Goal: Task Accomplishment & Management: Use online tool/utility

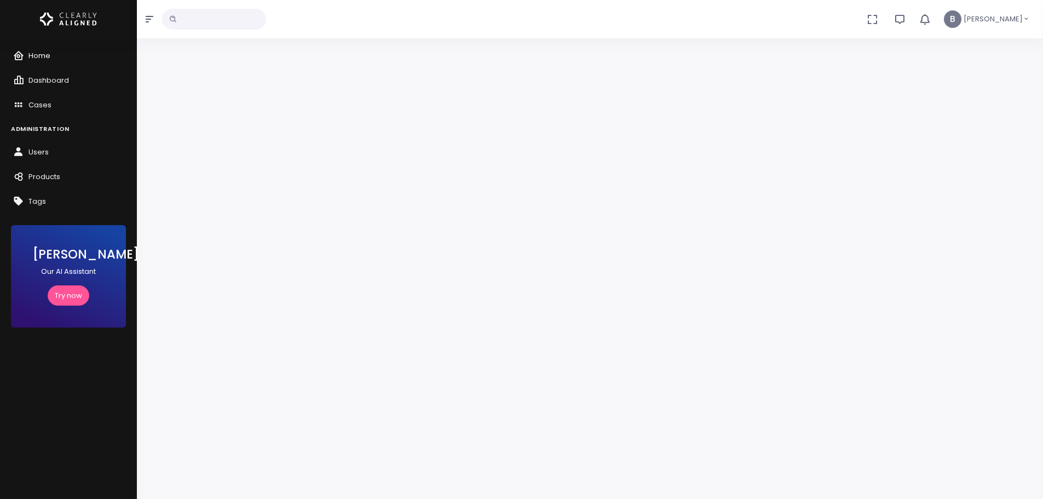
click at [19, 51] on icon "scrollable content" at bounding box center [20, 56] width 15 height 14
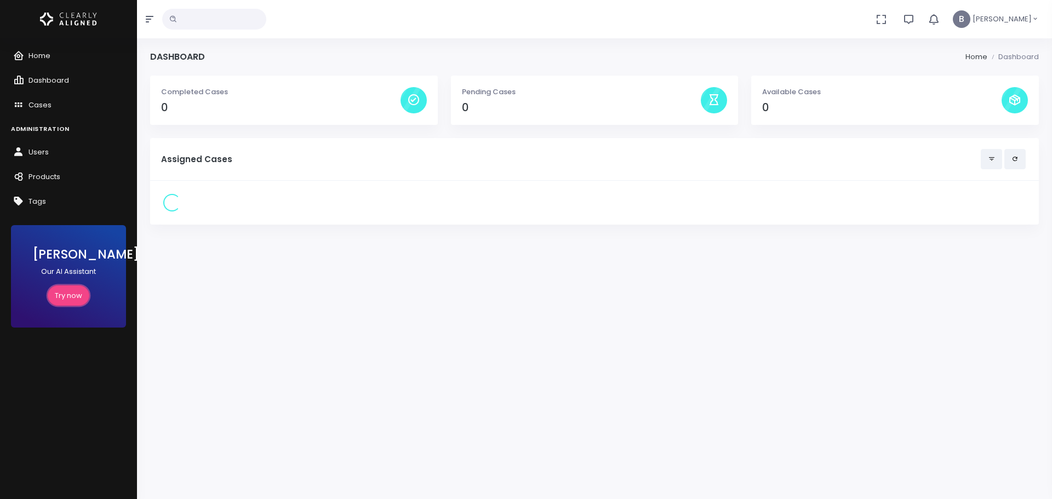
click at [64, 295] on link "Try now" at bounding box center [69, 295] width 42 height 20
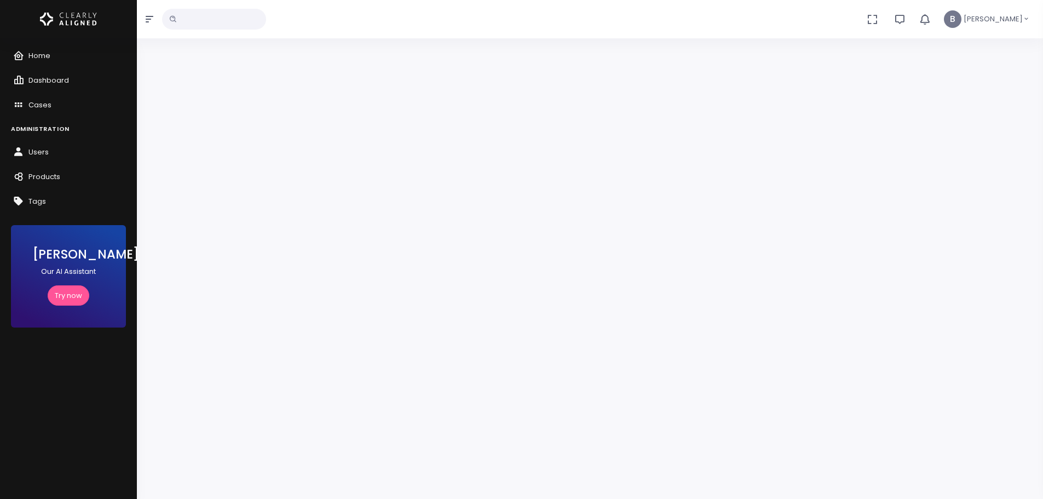
scroll to position [55, 0]
click at [31, 150] on span "Users" at bounding box center [38, 152] width 20 height 10
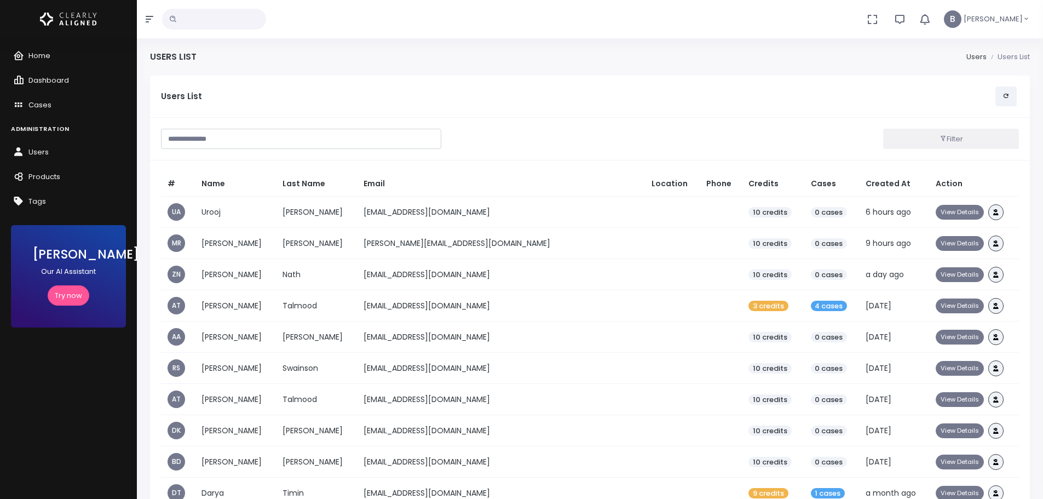
click at [225, 12] on input "text" at bounding box center [214, 19] width 104 height 21
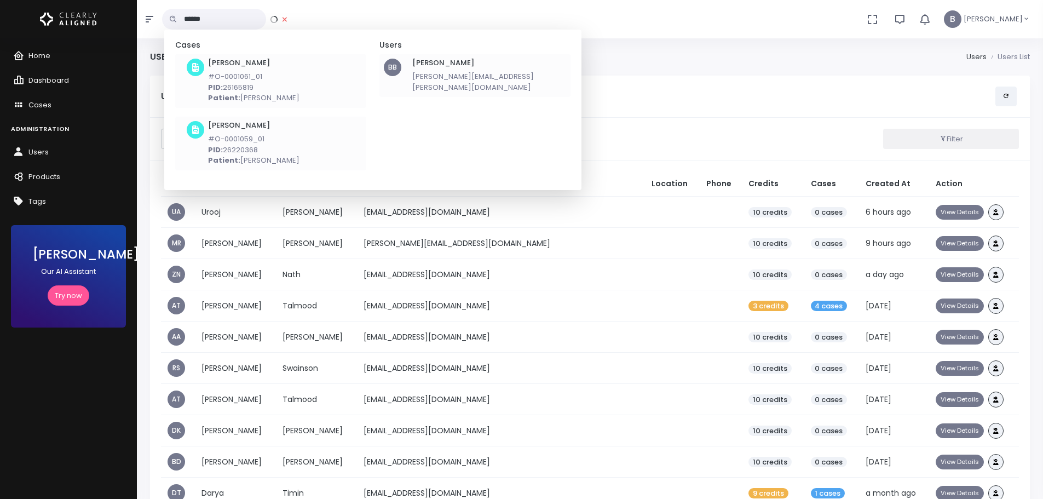
type input "******"
click at [459, 78] on p "bernardo.brant@fluna.io" at bounding box center [489, 81] width 154 height 21
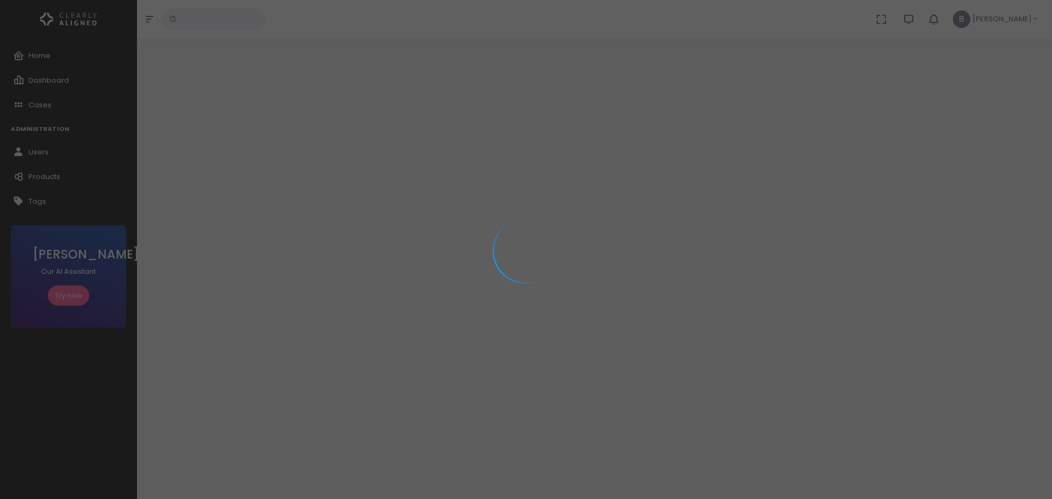
select select "**********"
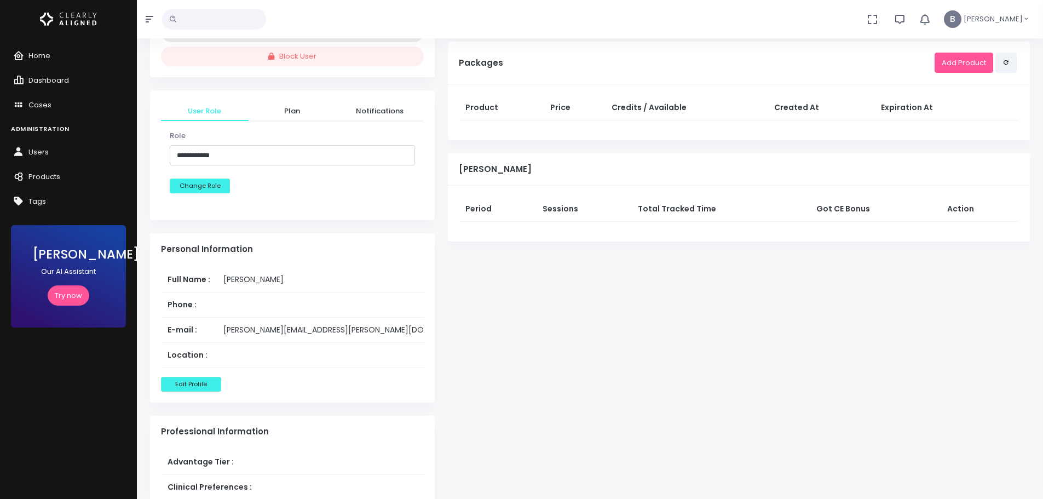
scroll to position [329, 0]
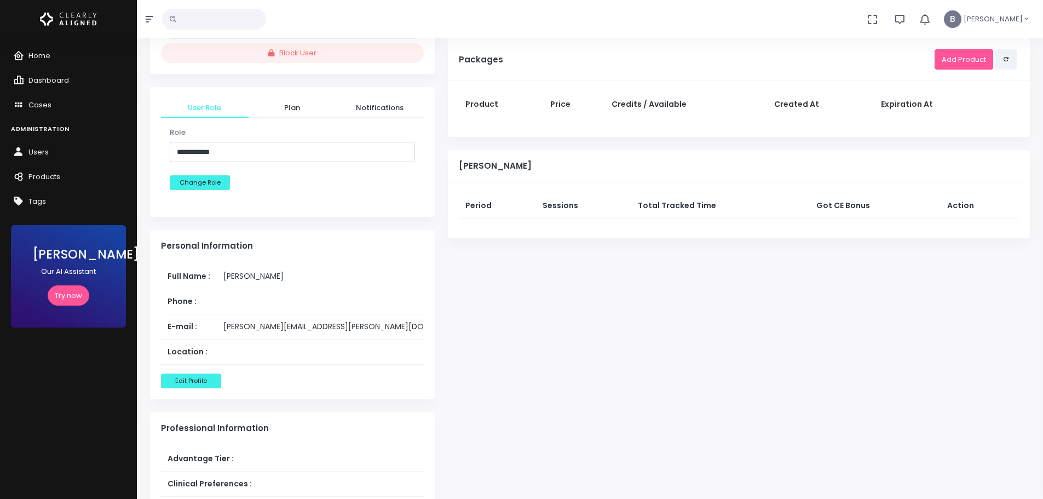
drag, startPoint x: 458, startPoint y: 207, endPoint x: 682, endPoint y: 228, distance: 225.0
click at [664, 232] on div "Period Sessions Total Tracked Time Got CE Bonus Action" at bounding box center [739, 210] width 582 height 56
drag, startPoint x: 656, startPoint y: 207, endPoint x: 608, endPoint y: 228, distance: 52.7
click at [679, 250] on div "Completed Cases 0 Pending Cases 0 Available Cases Assigned Cases There are no p…" at bounding box center [738, 274] width 595 height 1055
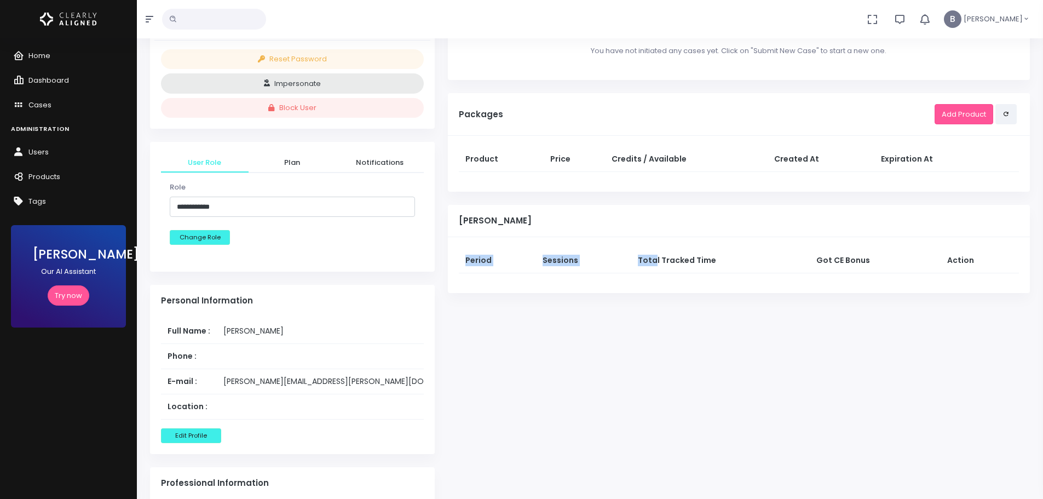
scroll to position [219, 0]
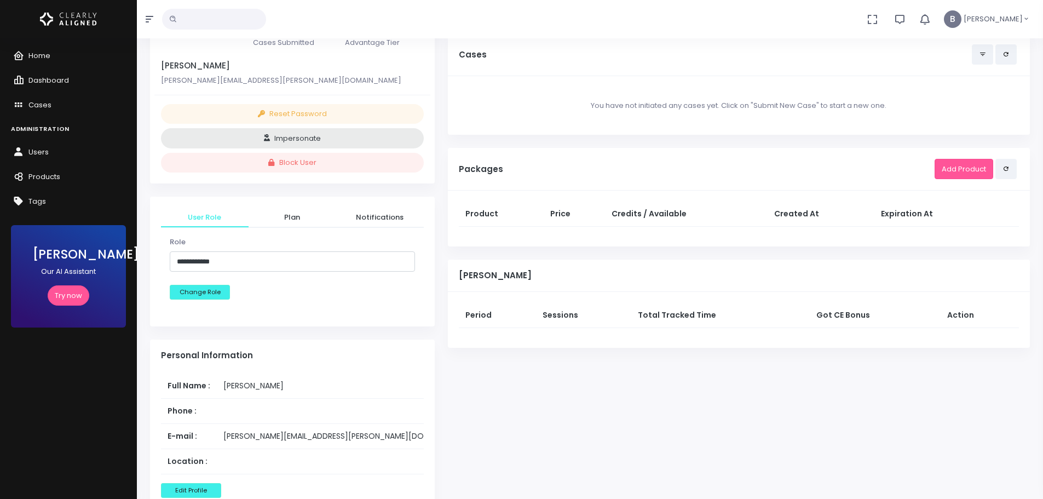
click at [208, 22] on input "text" at bounding box center [214, 19] width 104 height 21
click at [541, 260] on div "Stevie AI" at bounding box center [739, 276] width 582 height 32
click at [588, 313] on th "Sessions" at bounding box center [583, 315] width 95 height 25
click at [223, 27] on input "text" at bounding box center [214, 19] width 104 height 21
type input "*"
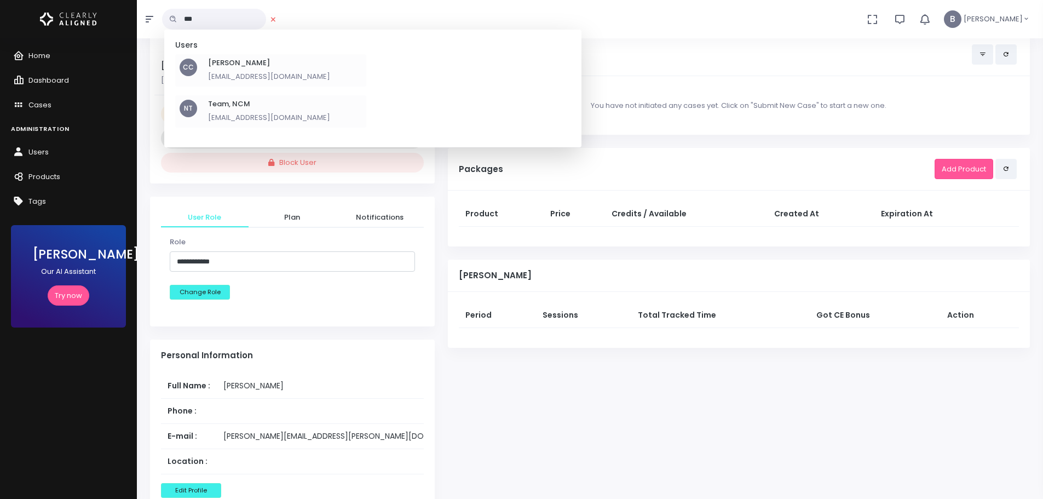
type input "***"
click at [241, 118] on p "ncmteam@notcorruptmedia.com" at bounding box center [269, 117] width 122 height 11
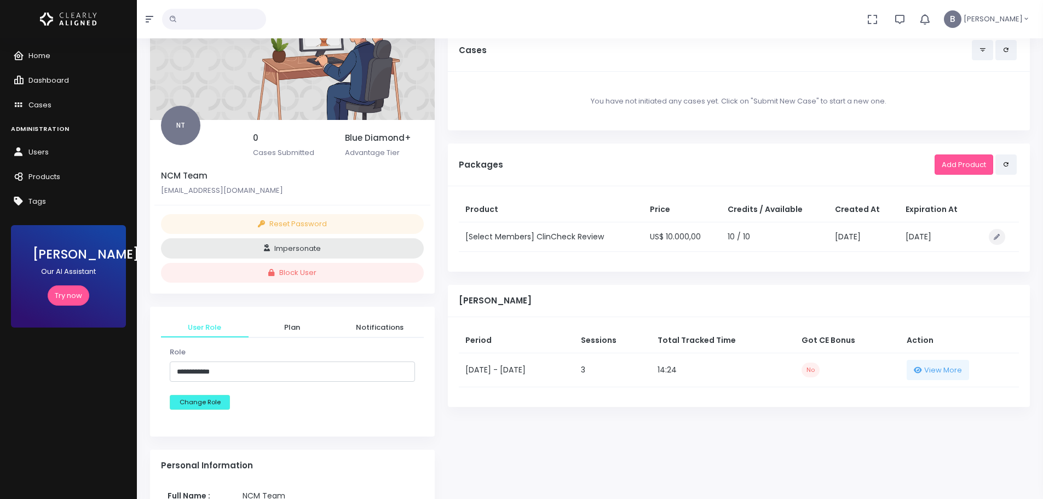
scroll to position [110, 0]
click at [70, 292] on link "Try now" at bounding box center [69, 295] width 42 height 20
